Goal: Check status: Check status

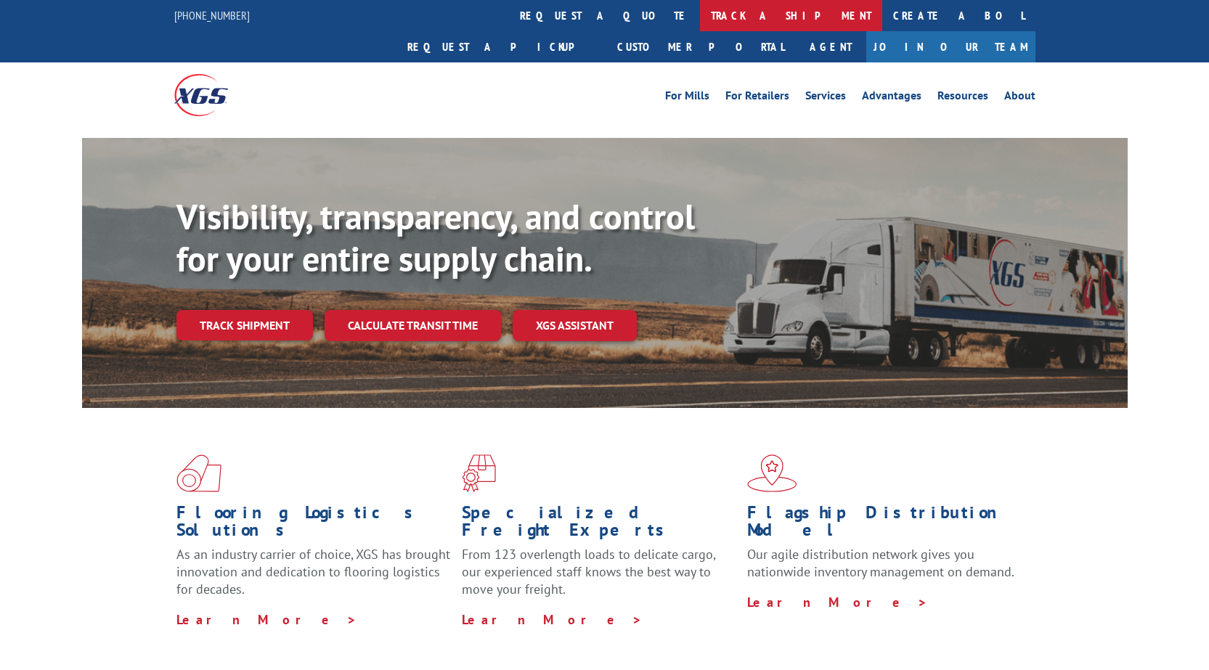
click at [700, 14] on link "track a shipment" at bounding box center [791, 15] width 182 height 31
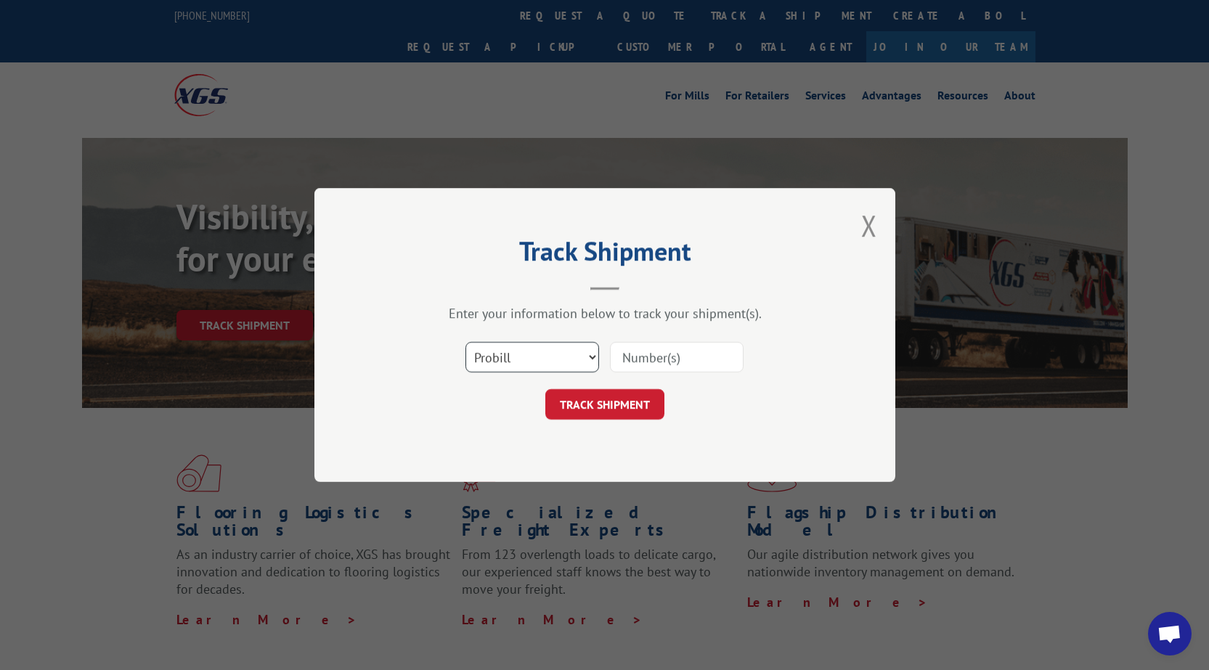
click at [516, 368] on select "Select category... Probill BOL PO" at bounding box center [532, 357] width 134 height 30
select select "po"
click at [465, 342] on select "Select category... Probill BOL PO" at bounding box center [532, 357] width 134 height 30
click at [672, 357] on input at bounding box center [677, 357] width 134 height 30
type input "22532990"
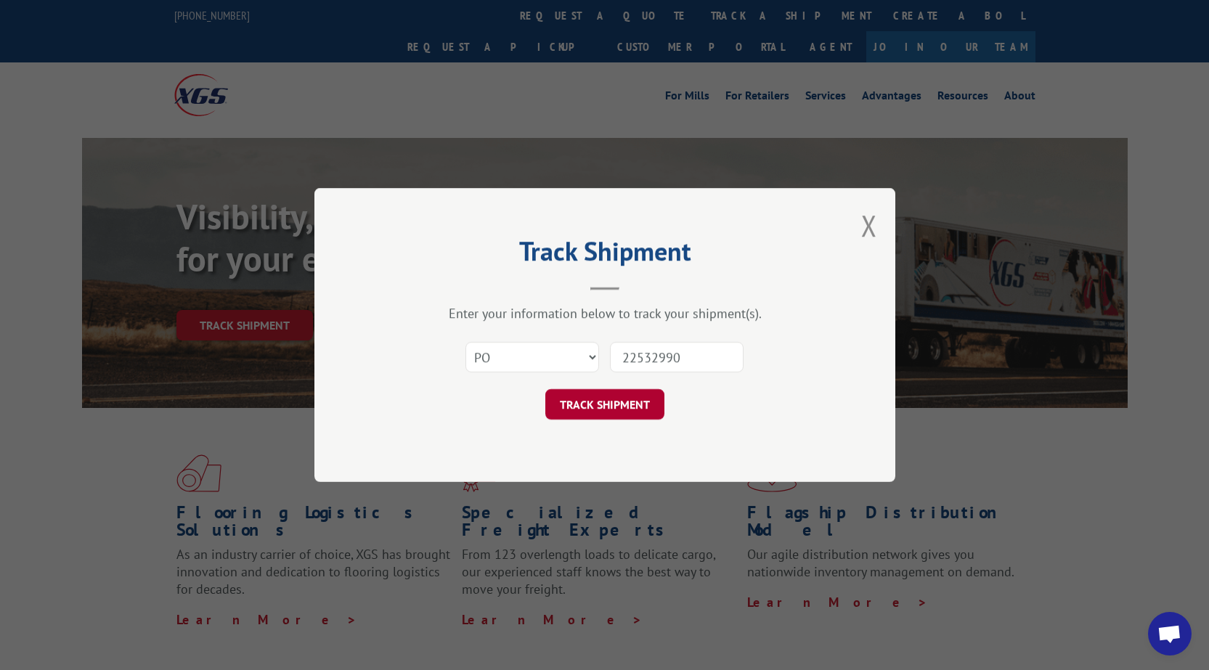
click at [615, 402] on button "TRACK SHIPMENT" at bounding box center [604, 404] width 119 height 30
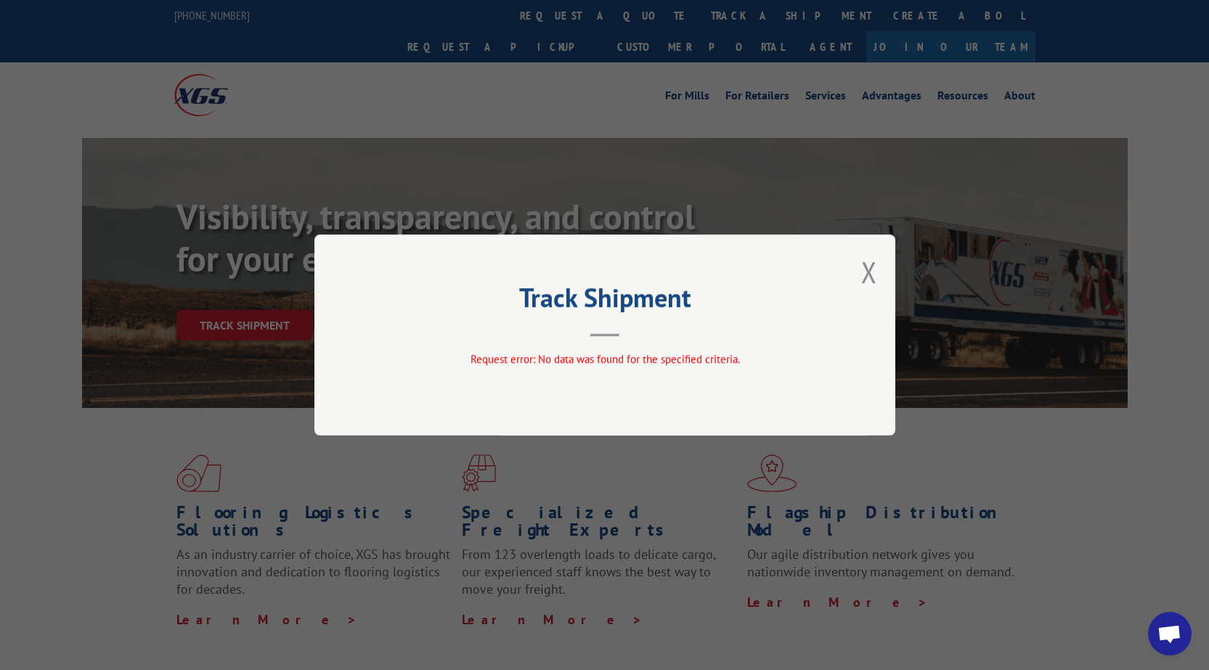
click at [879, 269] on div "Track Shipment Request error: No data was found for the specified criteria." at bounding box center [604, 335] width 581 height 201
click at [870, 268] on button "Close modal" at bounding box center [869, 272] width 16 height 38
